Goal: Task Accomplishment & Management: Manage account settings

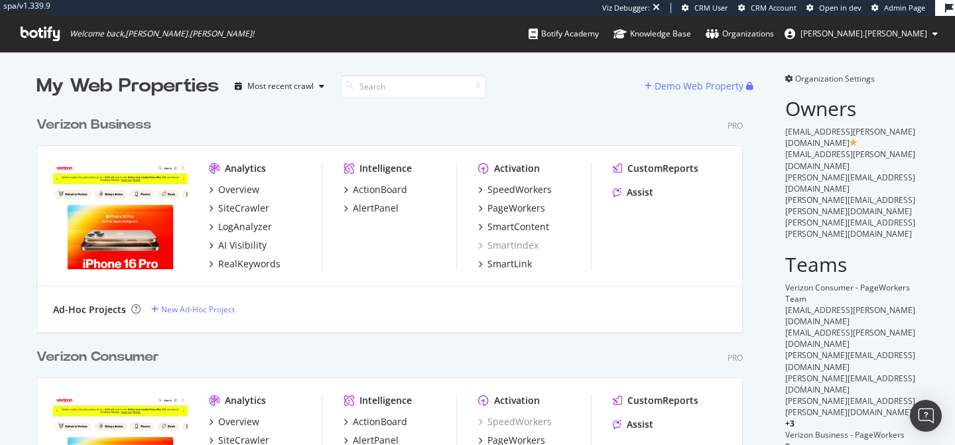
scroll to position [1, 0]
click at [149, 115] on div "Verizon Business" at bounding box center [93, 124] width 115 height 19
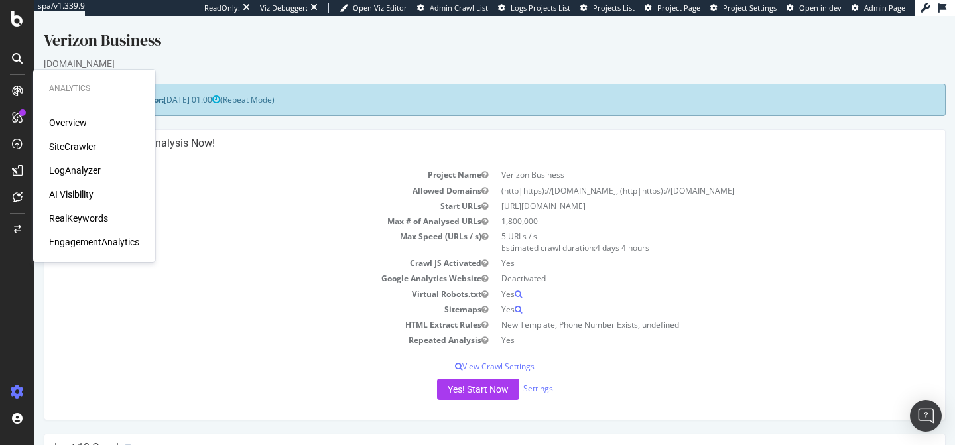
click at [92, 166] on div "LogAnalyzer" at bounding box center [75, 170] width 52 height 13
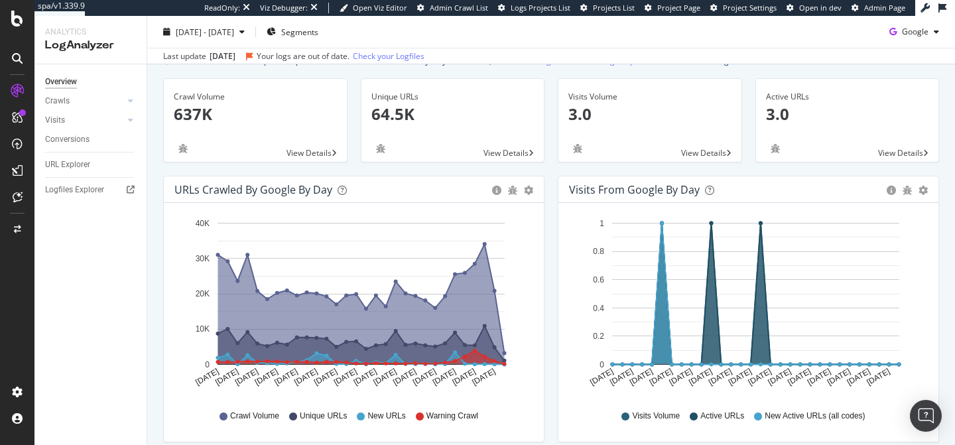
scroll to position [62, 0]
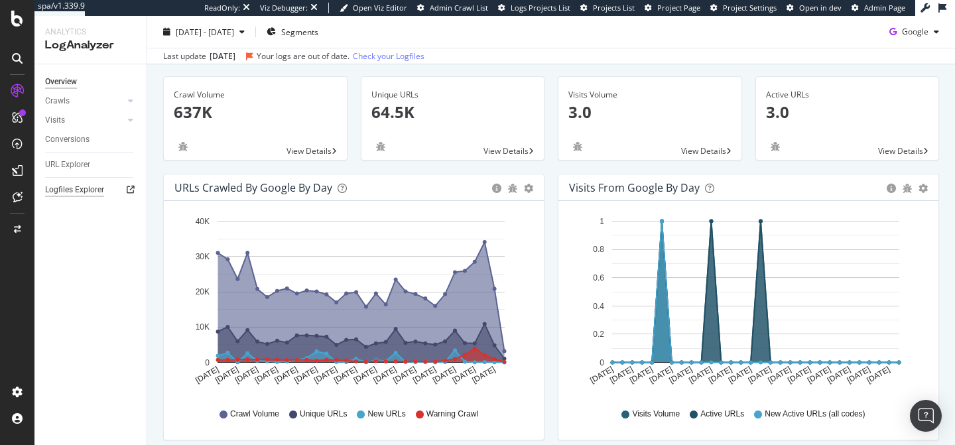
click at [88, 190] on div "Logfiles Explorer" at bounding box center [74, 190] width 59 height 14
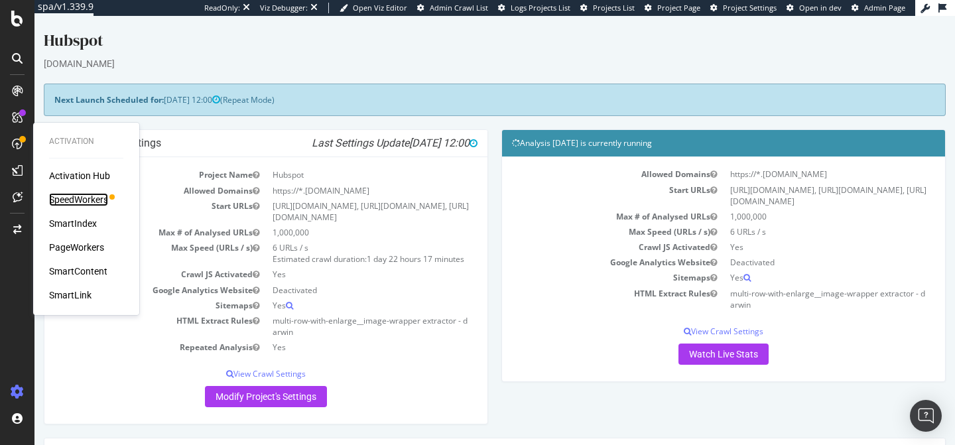
click at [91, 194] on div "SpeedWorkers" at bounding box center [78, 199] width 59 height 13
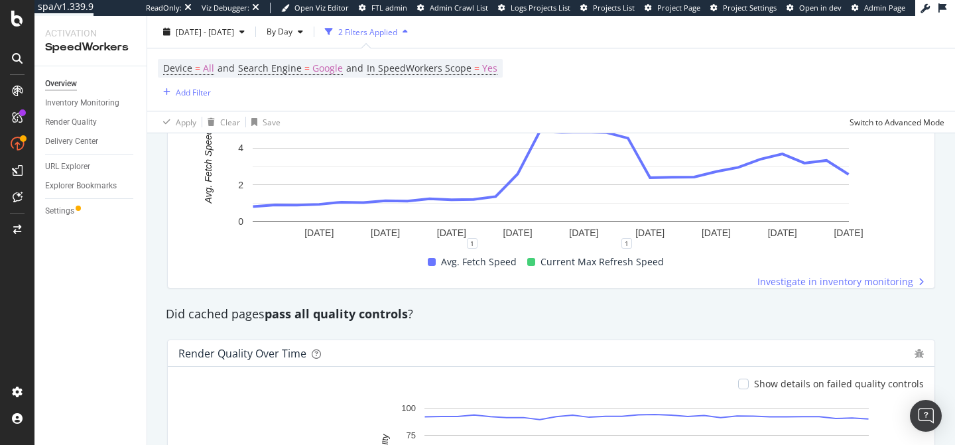
scroll to position [973, 0]
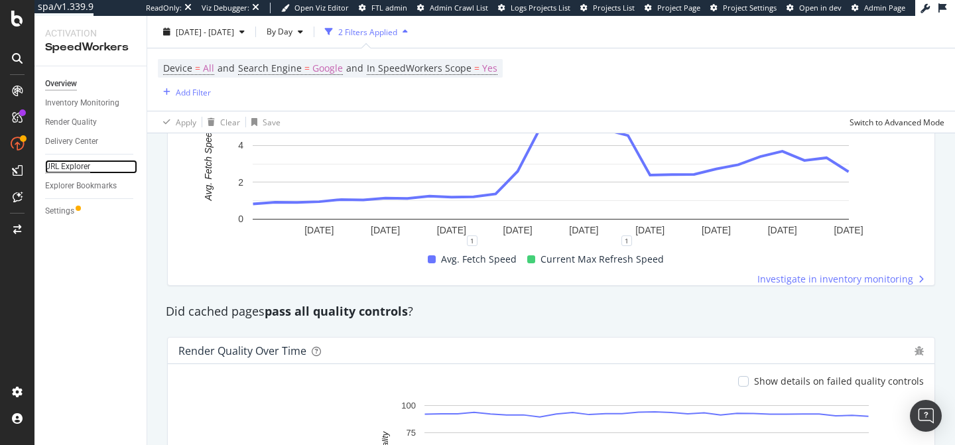
click at [87, 164] on div "URL Explorer" at bounding box center [67, 167] width 45 height 14
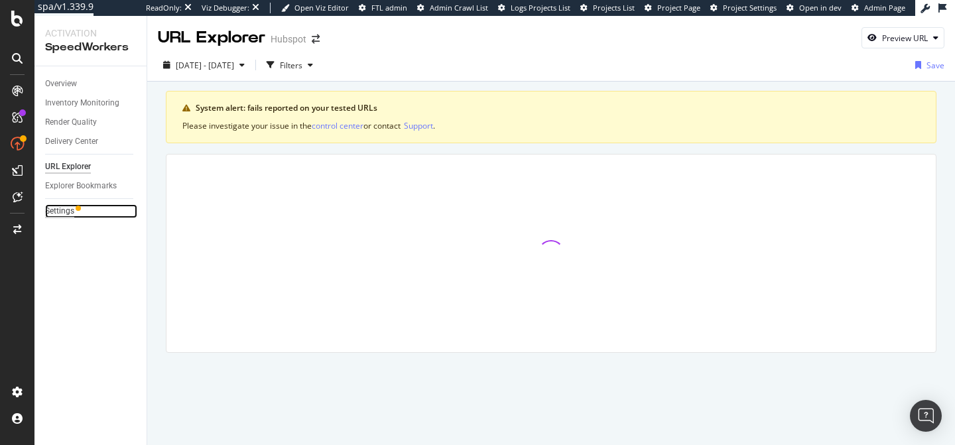
click at [65, 213] on div "Settings" at bounding box center [59, 211] width 29 height 14
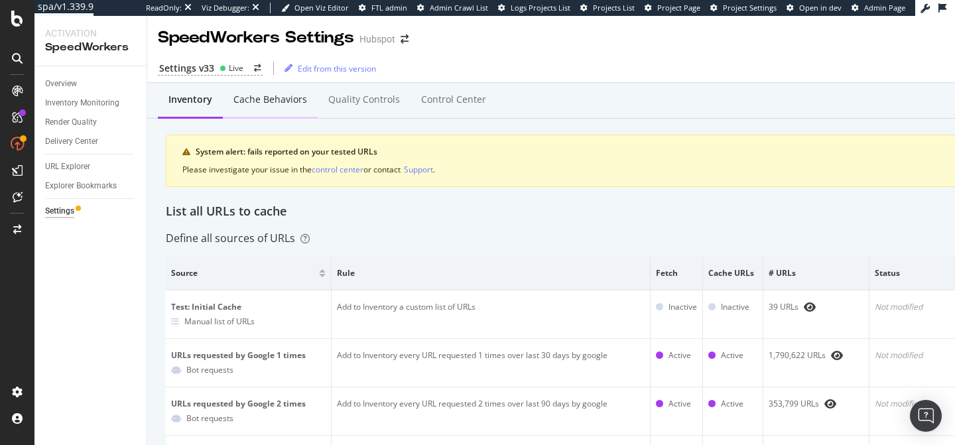
click at [263, 102] on div "Cache behaviors" at bounding box center [270, 99] width 74 height 13
